Goal: Task Accomplishment & Management: Manage account settings

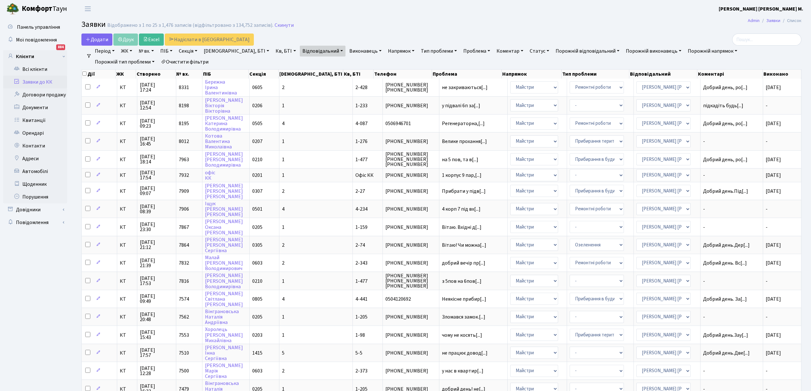
select select "25"
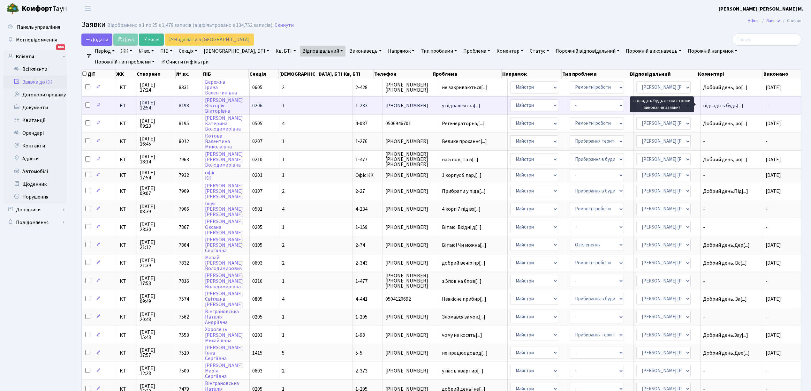
click at [716, 105] on span "підкадіть будь[...]" at bounding box center [723, 105] width 40 height 7
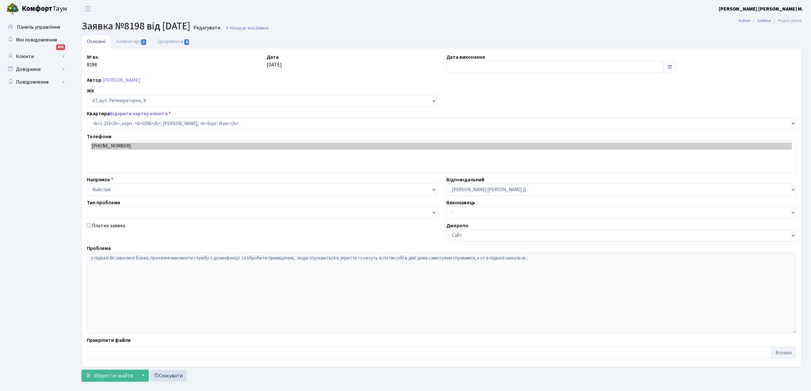
select select "233"
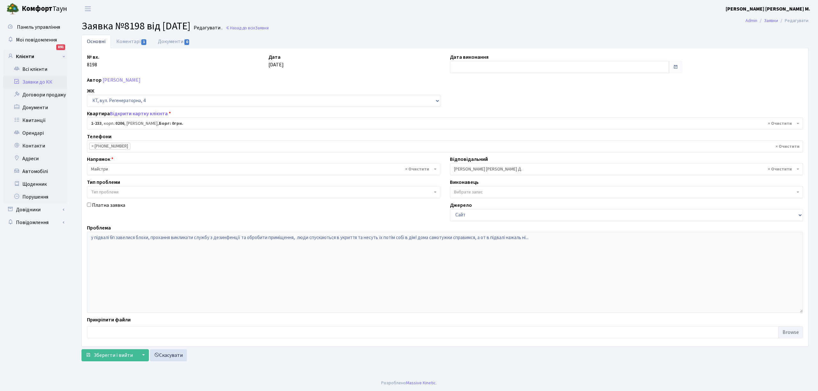
click at [36, 82] on link "Заявки до КК" at bounding box center [35, 82] width 64 height 13
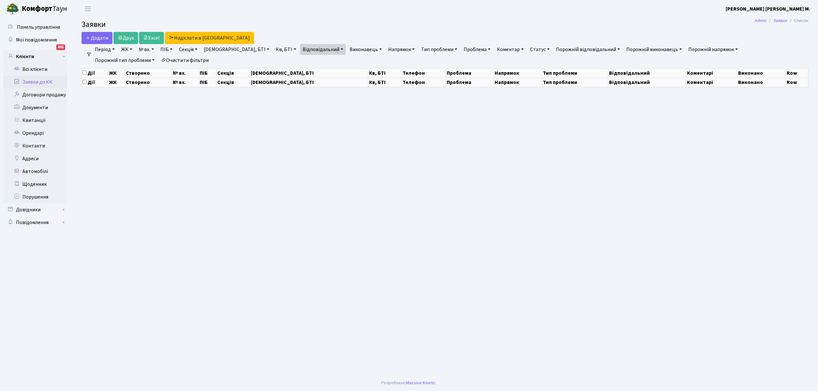
select select "25"
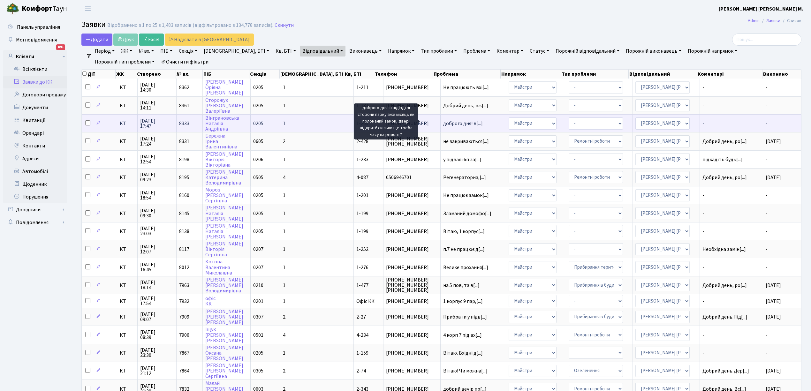
click at [443, 121] on span "доброго дня! в[...]" at bounding box center [463, 123] width 40 height 7
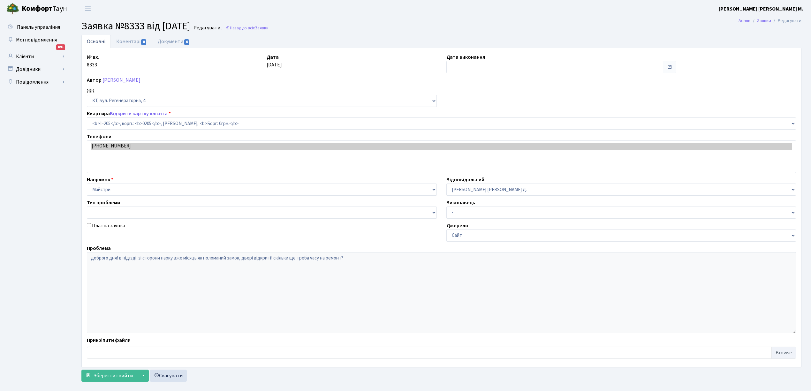
select select "205"
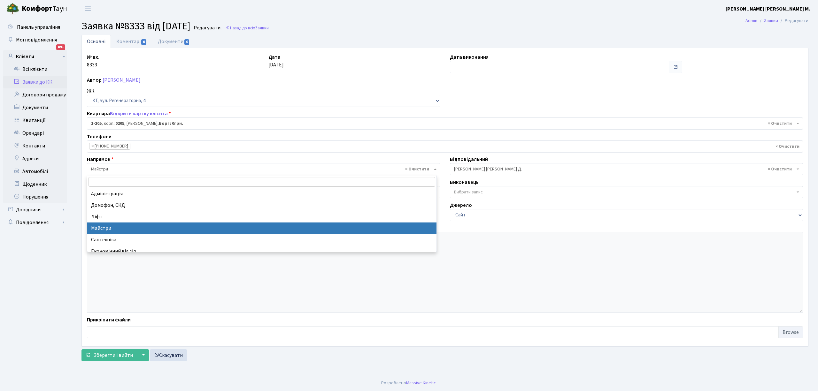
click at [111, 169] on span "× Майстри" at bounding box center [261, 169] width 341 height 6
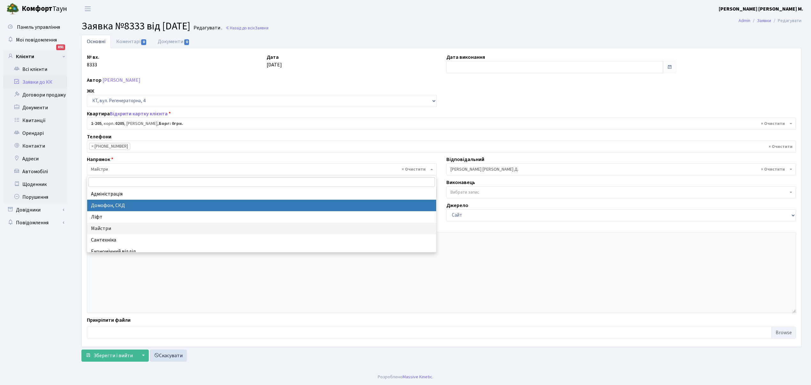
select select "4"
select select
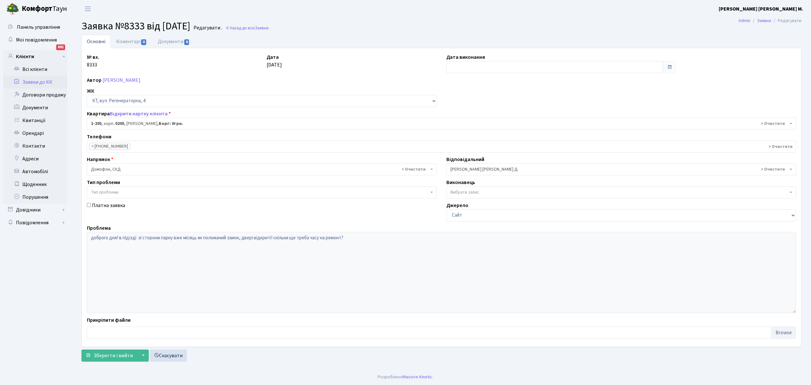
click at [468, 172] on span "× [PERSON_NAME] [PERSON_NAME] Д." at bounding box center [620, 169] width 338 height 6
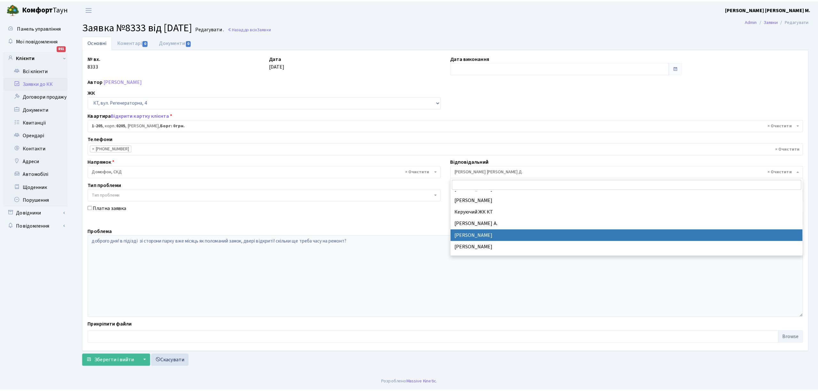
scroll to position [85, 0]
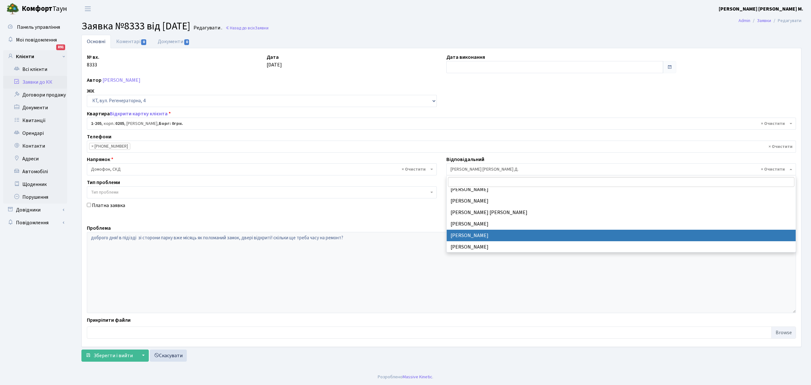
select select "22"
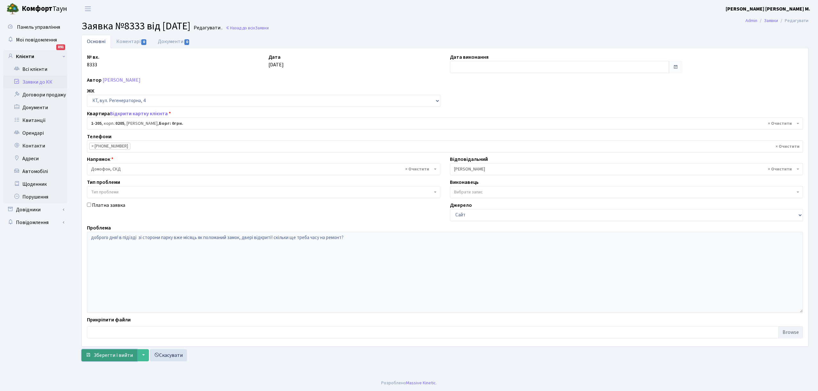
click at [107, 355] on span "Зберегти і вийти" at bounding box center [113, 355] width 39 height 7
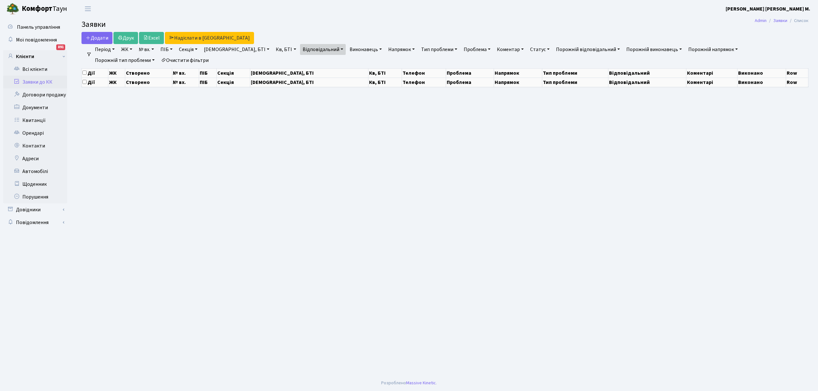
select select "25"
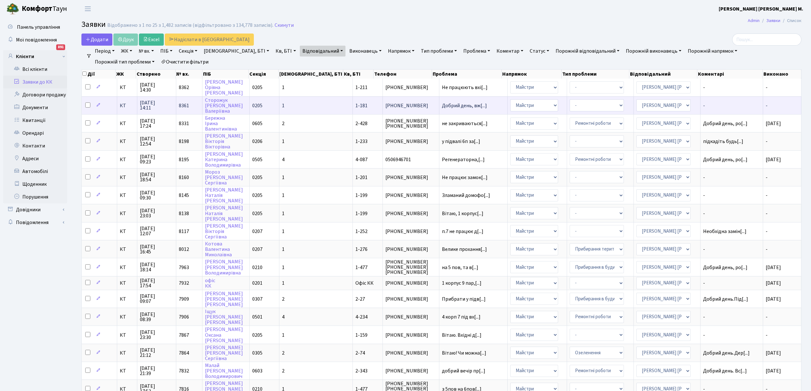
click at [472, 105] on span "Добрий день, вж[...]" at bounding box center [473, 105] width 63 height 5
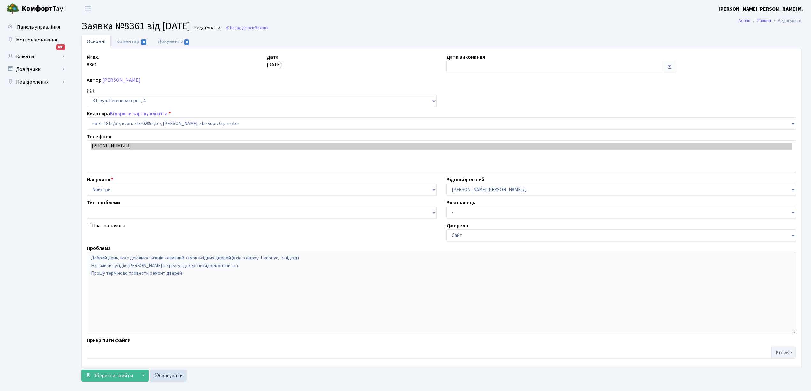
select select "181"
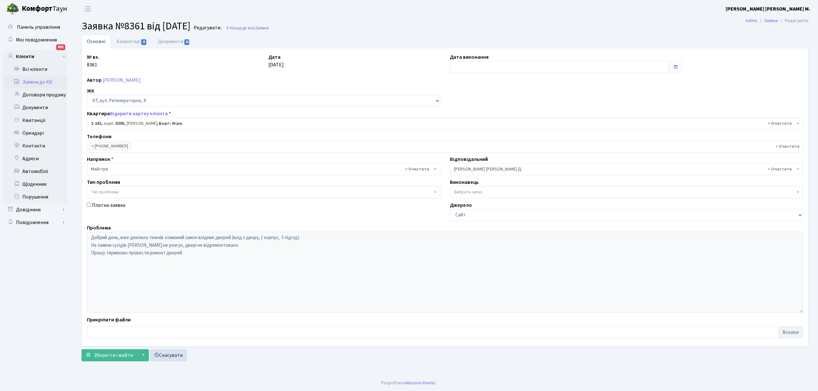
click at [111, 170] on span "× Майстри" at bounding box center [261, 169] width 341 height 6
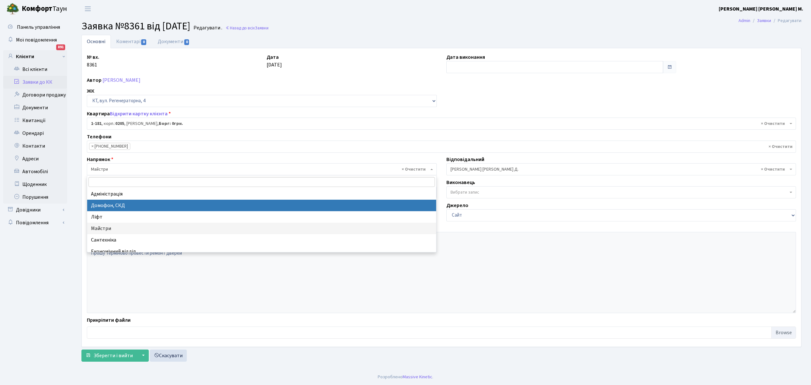
select select "4"
select select
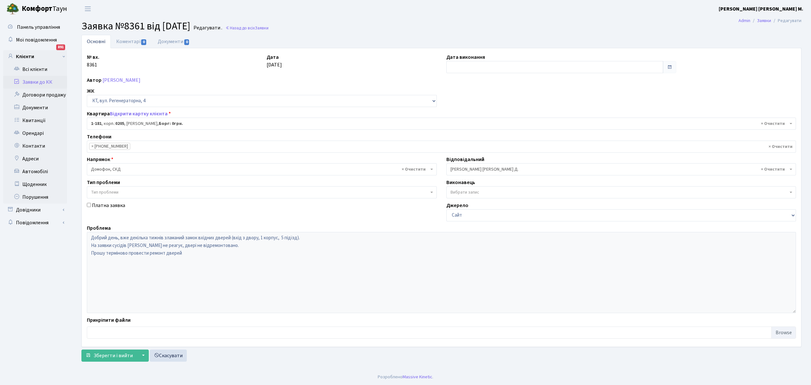
click at [459, 173] on span "× [PERSON_NAME] [PERSON_NAME] Д." at bounding box center [620, 169] width 338 height 6
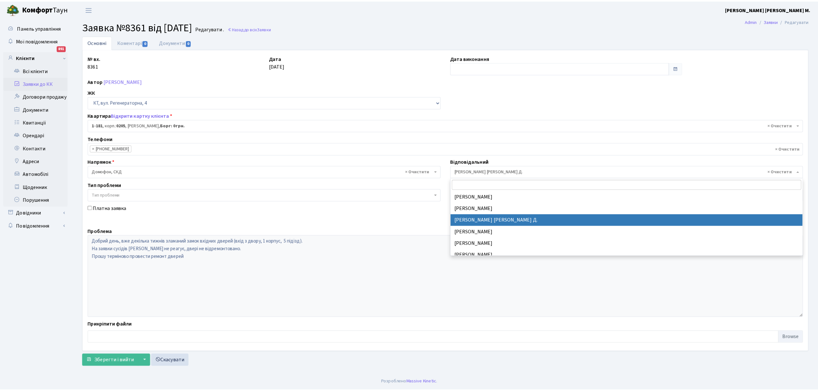
scroll to position [122, 0]
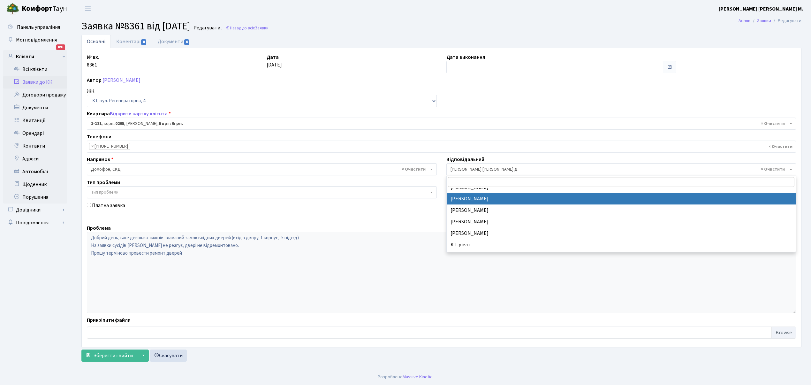
select select "22"
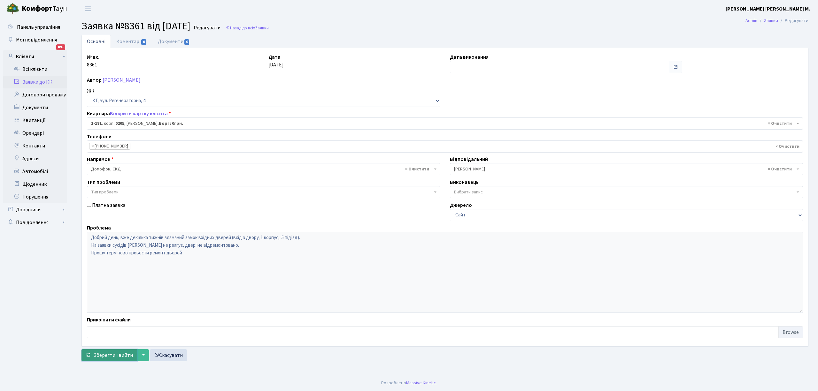
click at [107, 357] on span "Зберегти і вийти" at bounding box center [113, 355] width 39 height 7
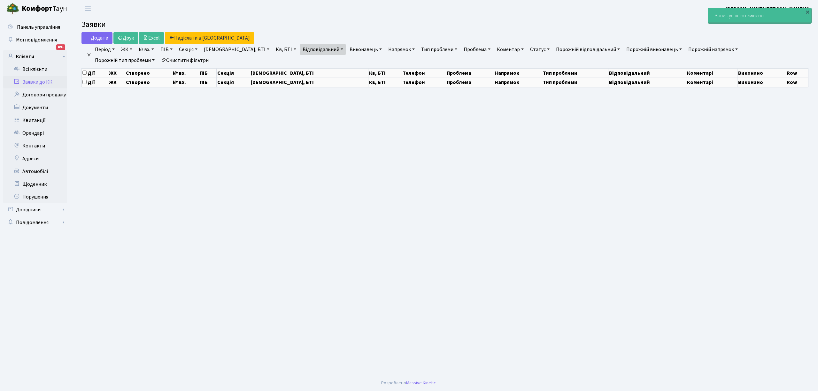
select select "25"
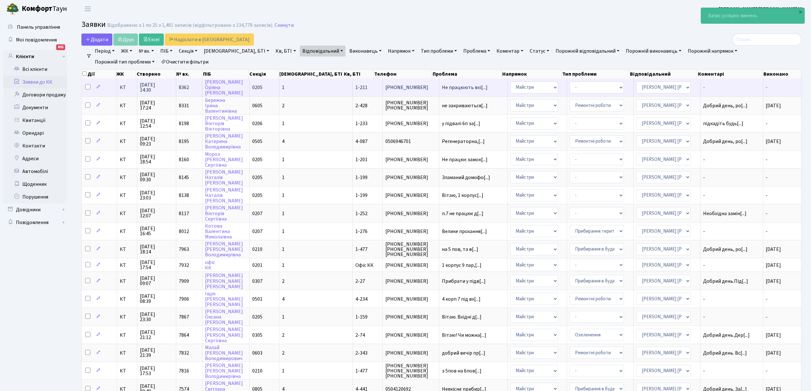
click at [471, 89] on span "Не працюють вхі[...]" at bounding box center [473, 87] width 63 height 5
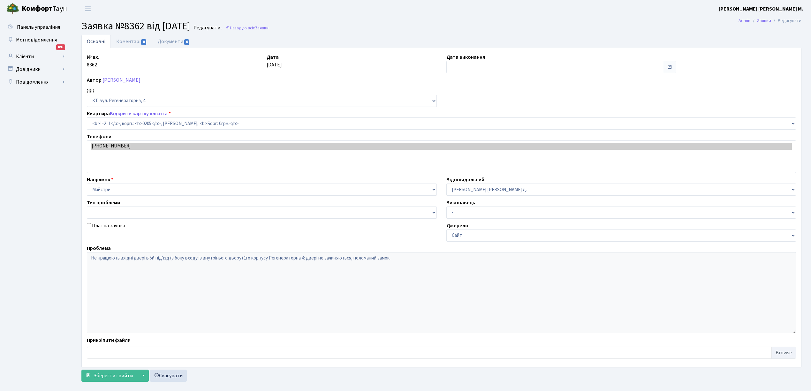
select select "211"
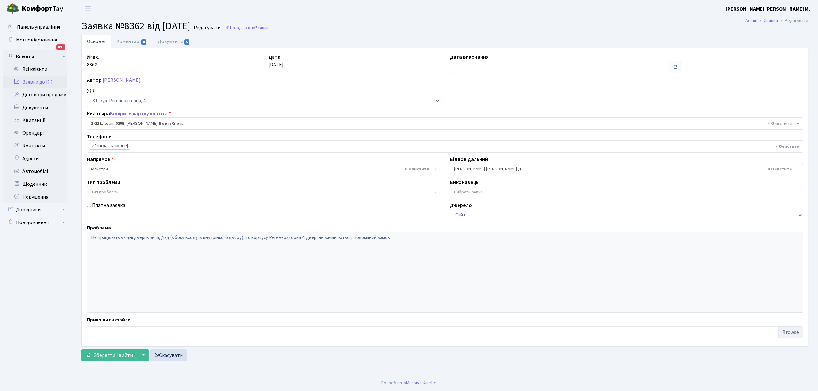
drag, startPoint x: 91, startPoint y: 192, endPoint x: 97, endPoint y: 192, distance: 6.4
click at [97, 192] on span "Тип проблеми" at bounding box center [104, 192] width 27 height 6
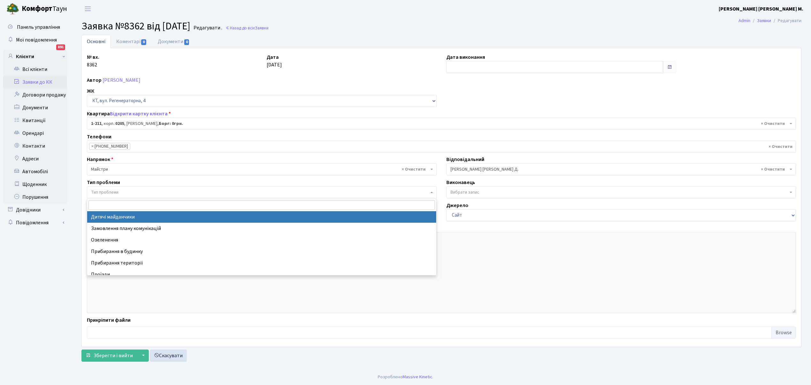
click at [98, 192] on span "Тип проблеми" at bounding box center [104, 192] width 27 height 6
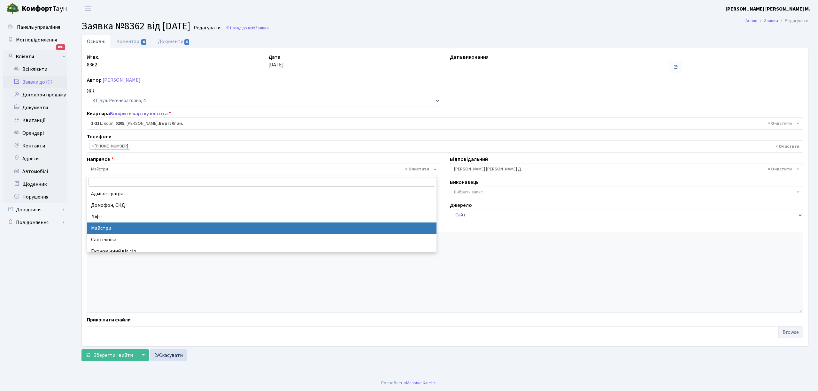
click at [104, 169] on span "× Майстри" at bounding box center [261, 169] width 341 height 6
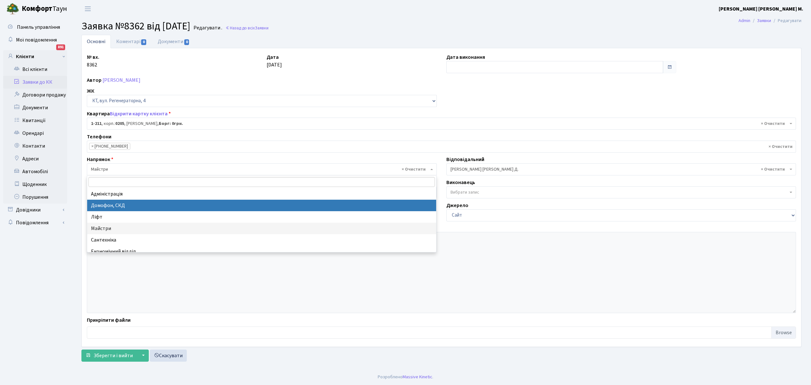
select select "4"
select select
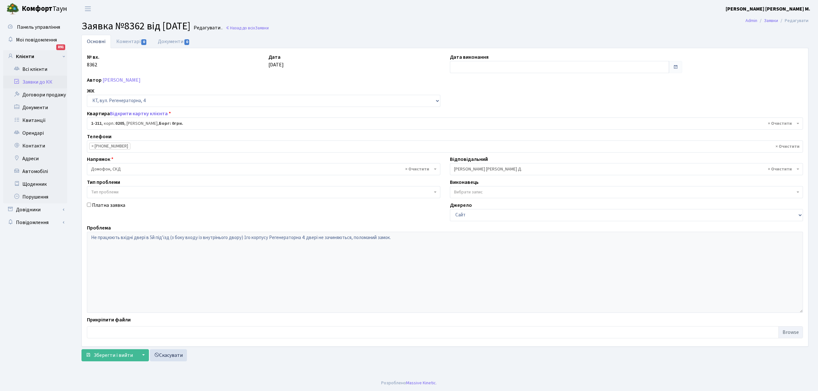
click at [480, 168] on span "× Огеренко В. Д." at bounding box center [624, 169] width 341 height 6
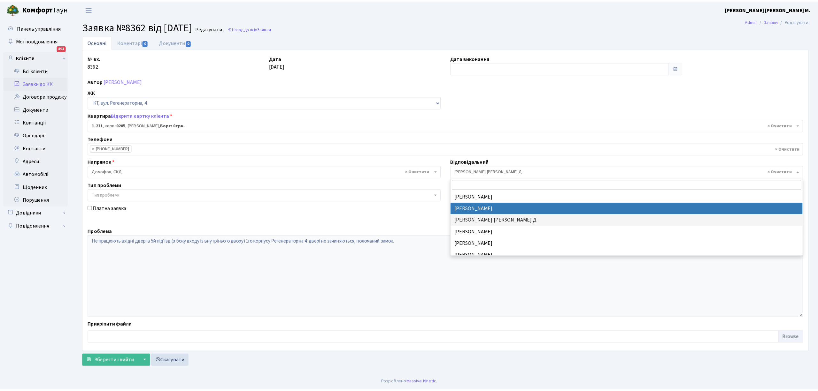
scroll to position [122, 0]
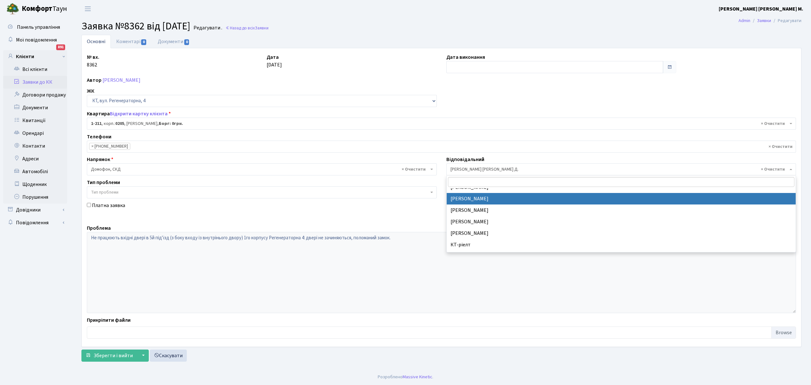
select select "22"
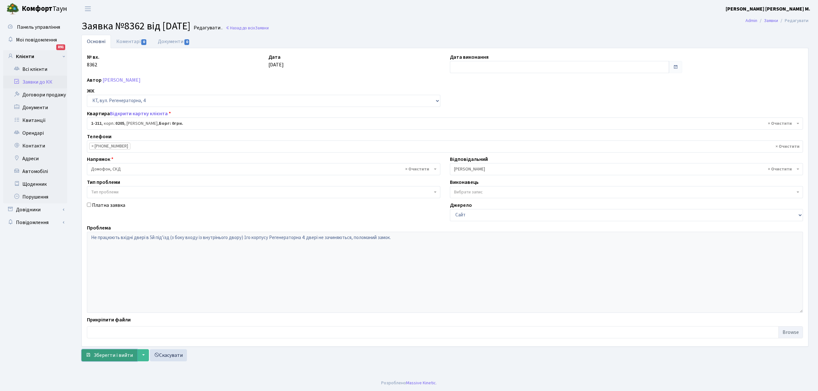
click at [102, 356] on span "Зберегти і вийти" at bounding box center [113, 355] width 39 height 7
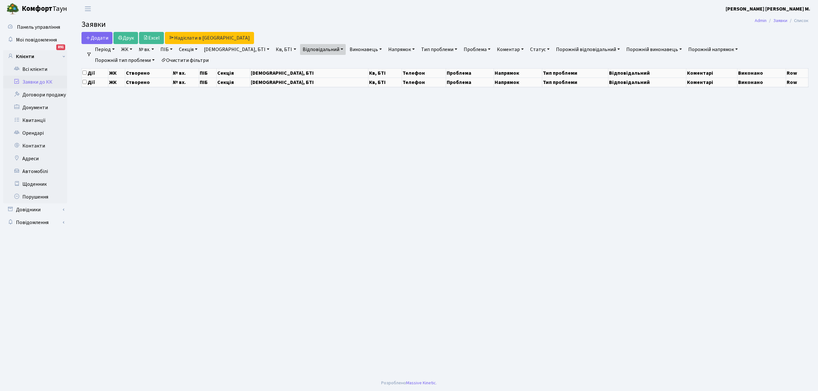
select select "25"
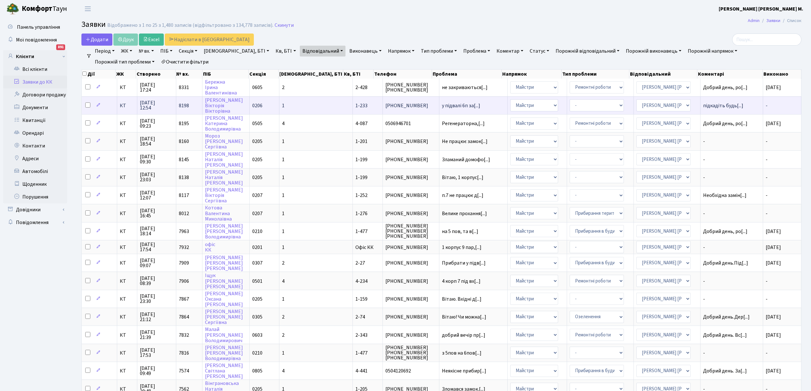
click at [473, 106] on span "у підвалі 6п за[...]" at bounding box center [473, 105] width 63 height 5
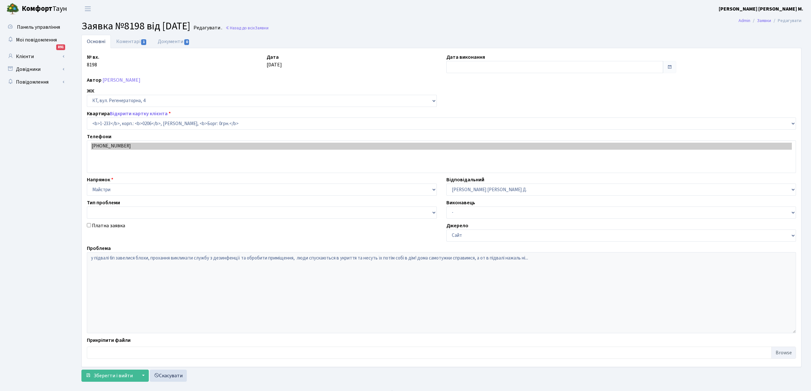
select select "233"
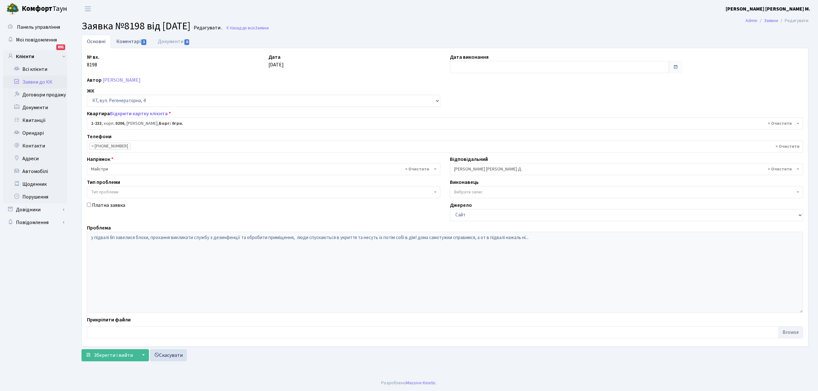
click at [128, 42] on link "Коментарі 1" at bounding box center [132, 41] width 42 height 13
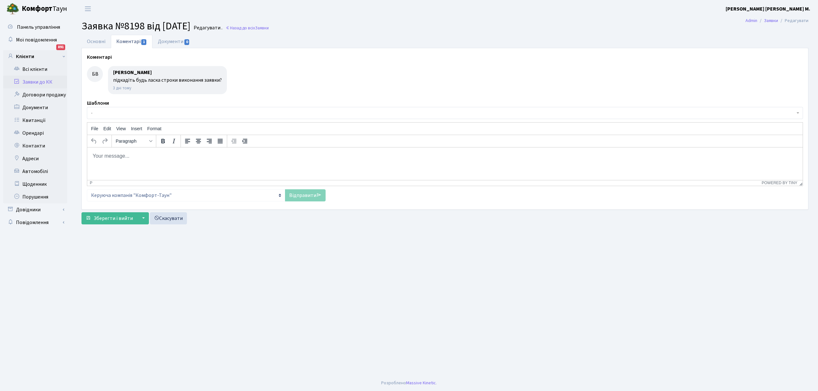
click at [97, 150] on html at bounding box center [444, 155] width 715 height 17
click at [297, 195] on link "Відправити" at bounding box center [305, 195] width 41 height 12
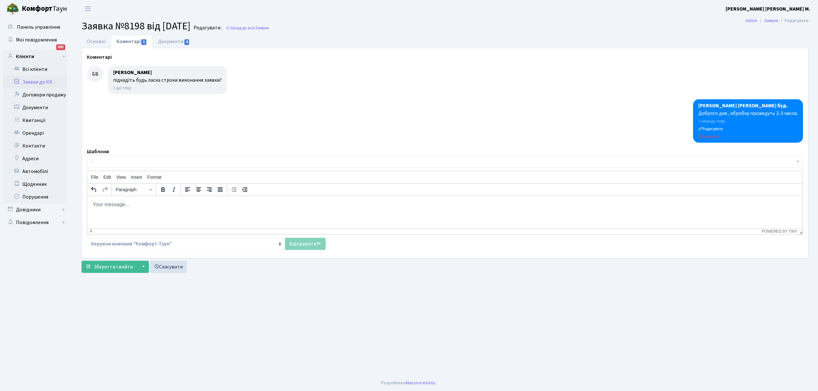
click at [34, 82] on link "Заявки до КК" at bounding box center [35, 82] width 64 height 13
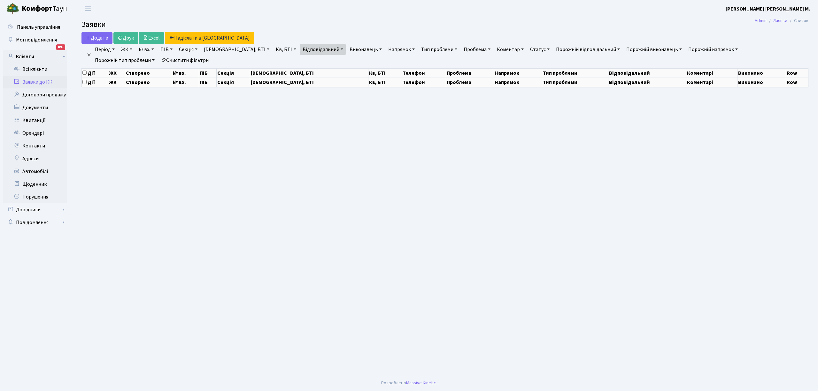
select select "25"
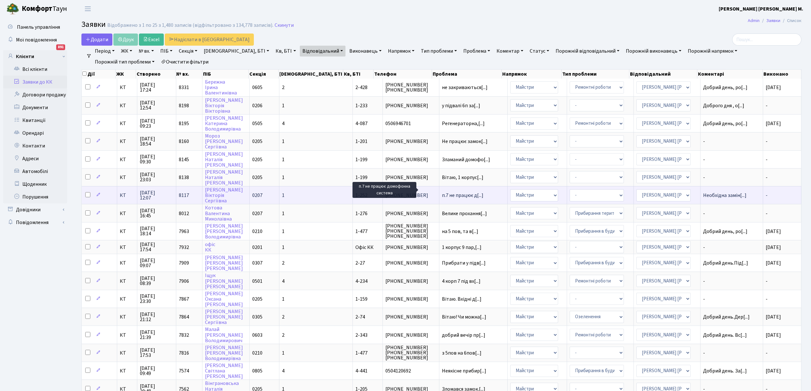
click at [442, 192] on span "п.7 не працює д[...]" at bounding box center [463, 195] width 42 height 7
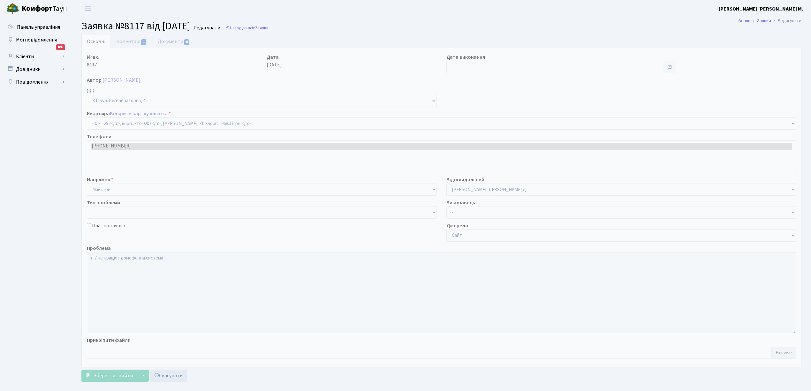
select select "252"
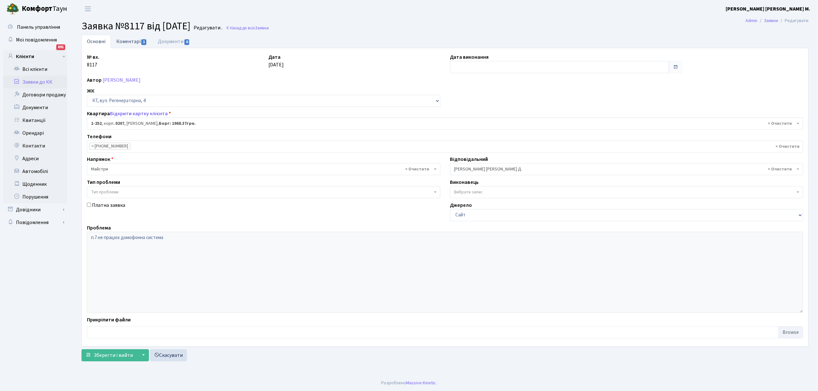
click at [122, 40] on link "Коментарі 1" at bounding box center [132, 41] width 42 height 13
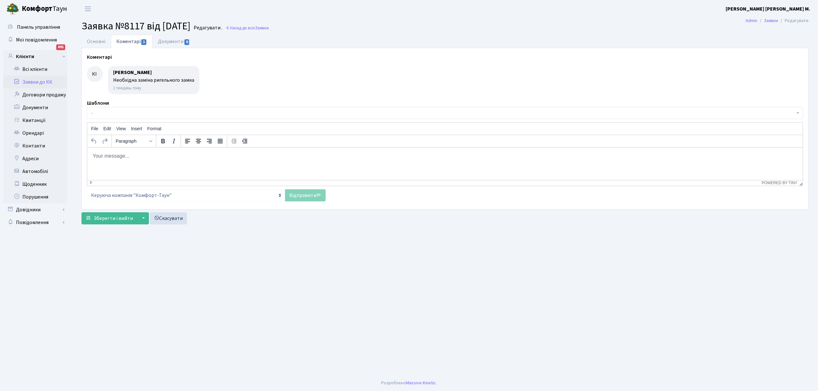
click at [36, 81] on link "Заявки до КК" at bounding box center [35, 82] width 64 height 13
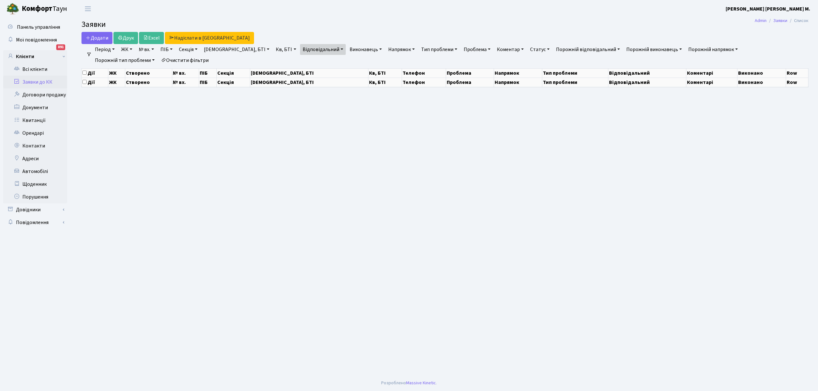
select select "25"
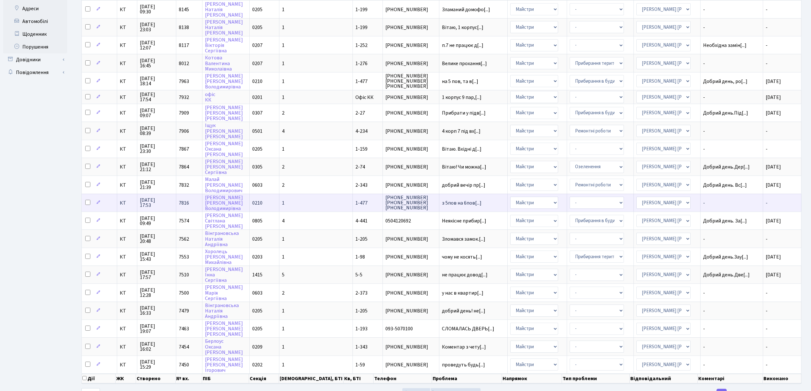
scroll to position [156, 0]
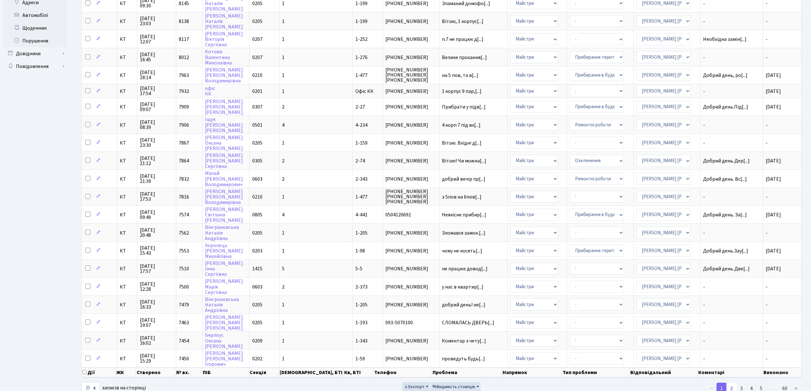
click at [731, 383] on link "2" at bounding box center [732, 389] width 10 height 12
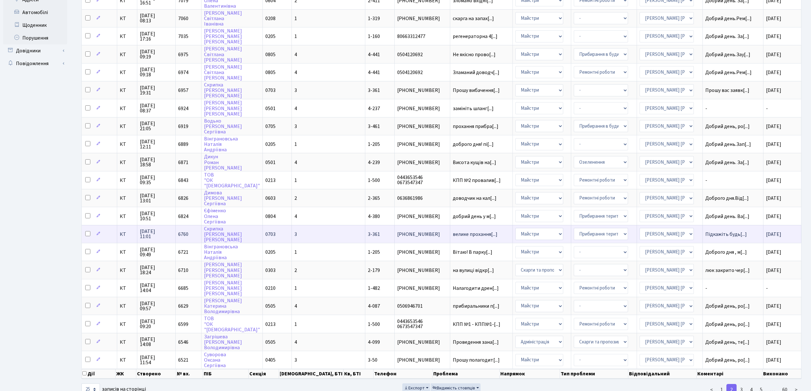
scroll to position [160, 0]
click at [724, 384] on link "1" at bounding box center [722, 390] width 10 height 12
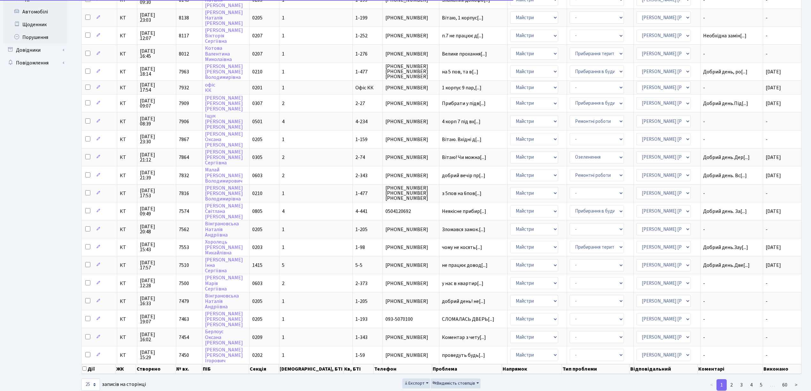
scroll to position [156, 0]
